Goal: Information Seeking & Learning: Learn about a topic

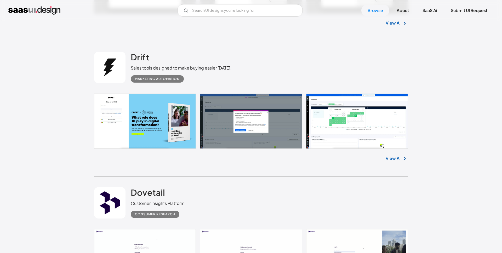
scroll to position [840, 0]
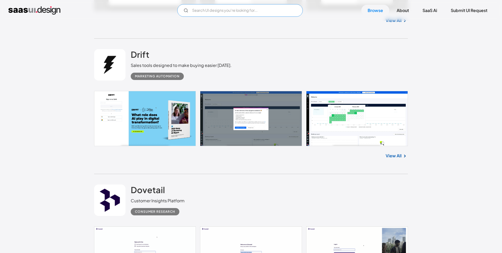
click at [207, 13] on input "Email Form" at bounding box center [240, 10] width 126 height 13
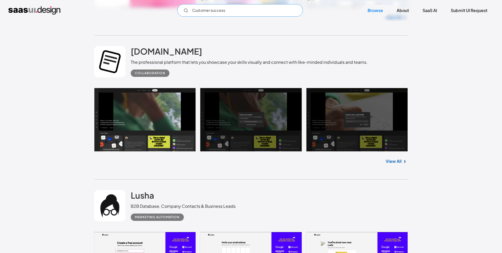
scroll to position [1247, 0]
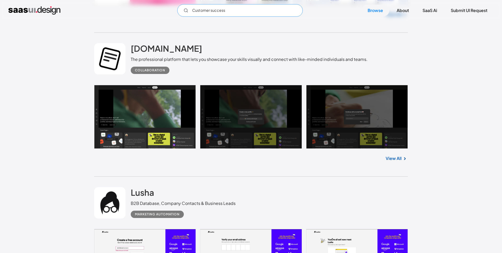
type input "Customer success"
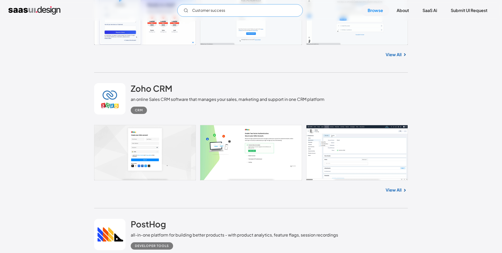
scroll to position [1772, 0]
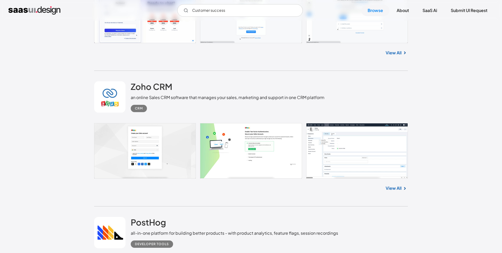
click at [166, 160] on link at bounding box center [251, 150] width 314 height 55
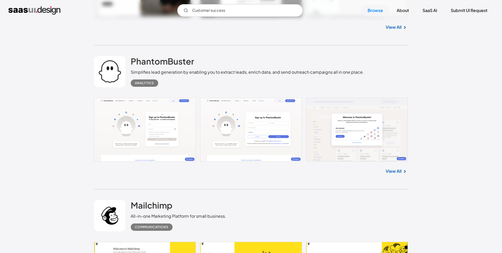
scroll to position [2217, 0]
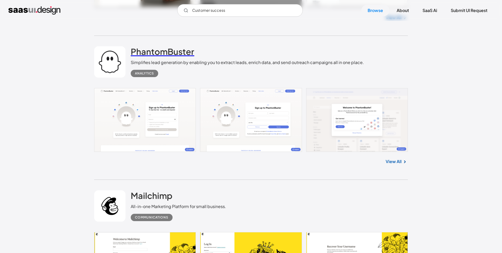
click at [169, 53] on h2 "PhantomBuster" at bounding box center [163, 51] width 64 height 10
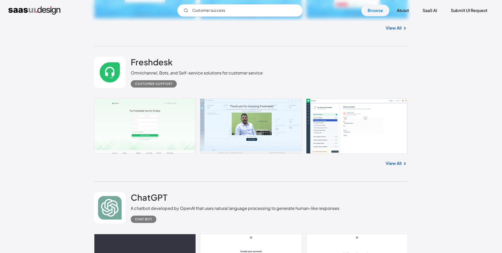
scroll to position [3485, 0]
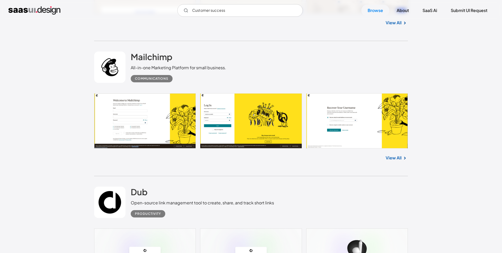
scroll to position [2358, 0]
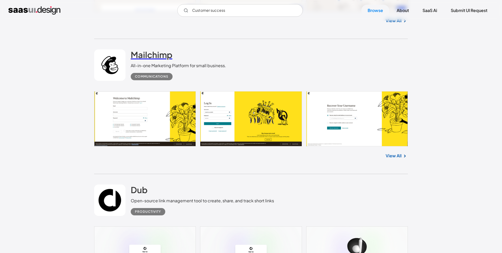
click at [162, 59] on h2 "Mailchimp" at bounding box center [152, 54] width 42 height 10
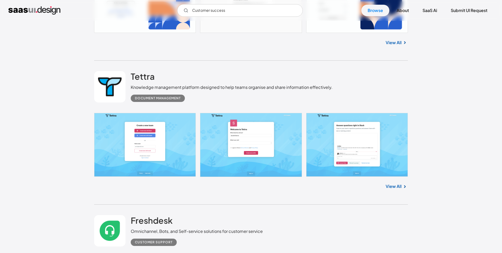
scroll to position [3326, 0]
click at [142, 78] on h2 "Tettra" at bounding box center [143, 76] width 24 height 10
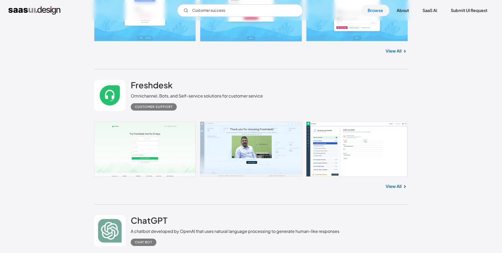
scroll to position [3470, 0]
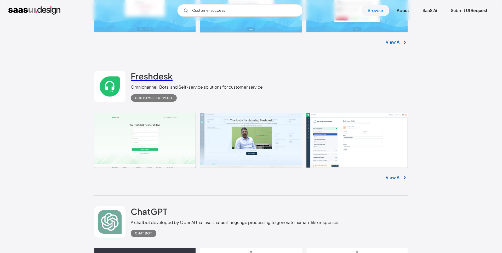
click at [149, 81] on link "Freshdesk" at bounding box center [152, 77] width 42 height 13
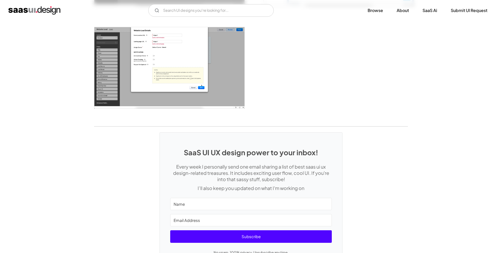
scroll to position [754, 0]
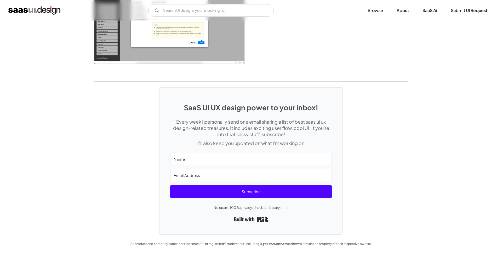
click at [141, 135] on div "SaaS UI UX design power to your inbox! Every week I personally send one email s…" at bounding box center [251, 158] width 502 height 153
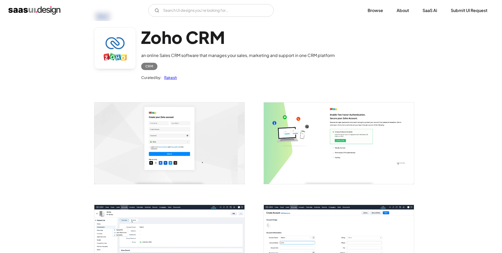
scroll to position [0, 0]
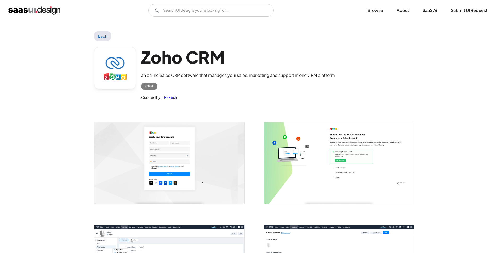
drag, startPoint x: 25, startPoint y: 94, endPoint x: 51, endPoint y: 90, distance: 26.4
drag, startPoint x: 317, startPoint y: 49, endPoint x: 288, endPoint y: 48, distance: 28.8
click at [317, 49] on h1 "Zoho CRM" at bounding box center [238, 57] width 194 height 20
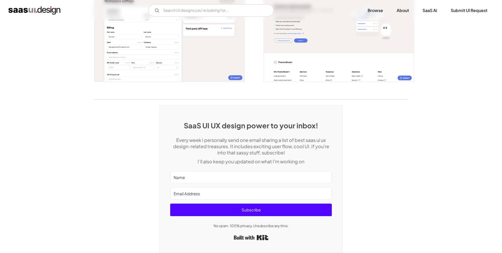
scroll to position [1055, 0]
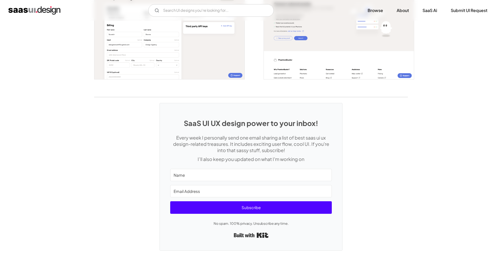
drag, startPoint x: 88, startPoint y: 103, endPoint x: 263, endPoint y: 30, distance: 189.4
click at [91, 103] on div "SaaS UI UX design power to your inbox! Every week I personally send one email s…" at bounding box center [251, 173] width 502 height 153
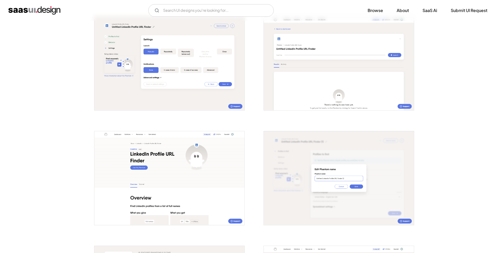
scroll to position [566, 0]
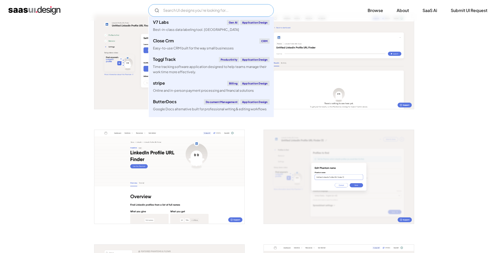
click at [174, 7] on input "Email Form" at bounding box center [211, 10] width 126 height 13
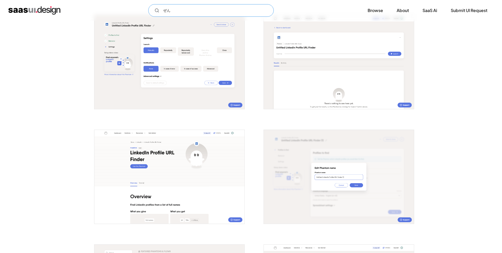
type input "ぜ"
type input "zendesk"
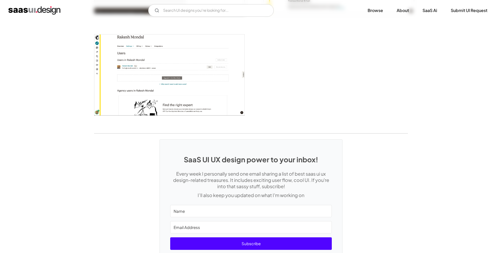
scroll to position [1311, 0]
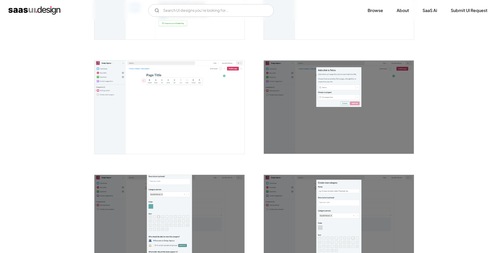
scroll to position [1062, 0]
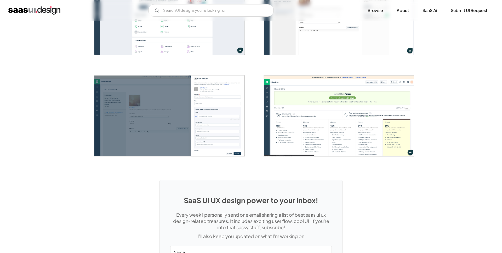
scroll to position [1171, 0]
